Goal: Complete application form

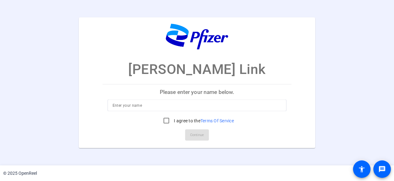
click at [150, 100] on div at bounding box center [196, 105] width 169 height 12
type input "ron kurtz"
click at [164, 118] on input "I agree to the Terms Of Service" at bounding box center [166, 120] width 12 height 12
checkbox input "true"
click at [198, 132] on span "Continue" at bounding box center [197, 134] width 14 height 9
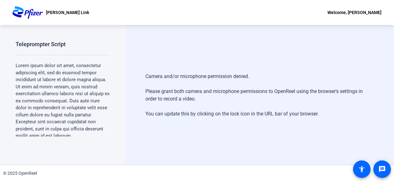
click at [57, 65] on p "Lorem ipsum dolor sit amet, consectetur adipiscing elit, sed do eiusmod tempor …" at bounding box center [63, 100] width 94 height 77
click at [380, 167] on mat-icon "message" at bounding box center [381, 169] width 7 height 7
